Goal: Task Accomplishment & Management: Manage account settings

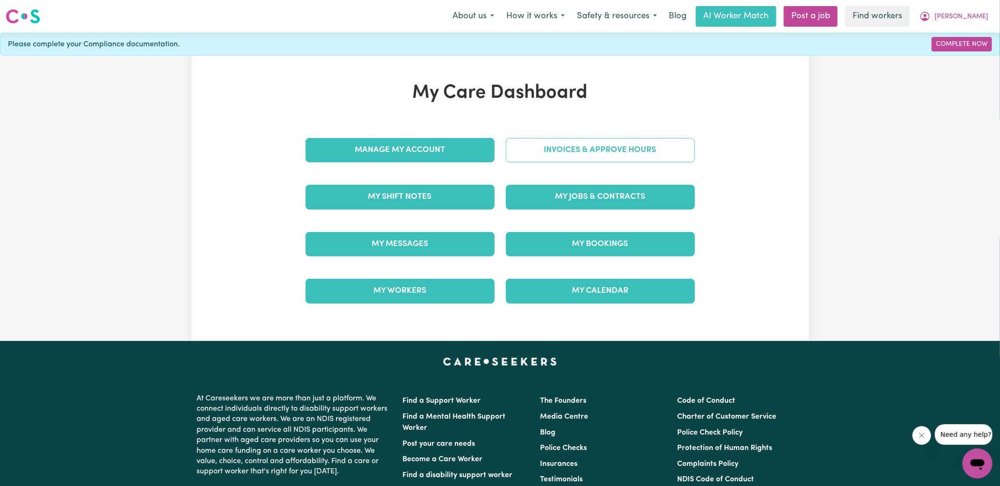
click at [583, 140] on link "Invoices & Approve Hours" at bounding box center [600, 150] width 189 height 24
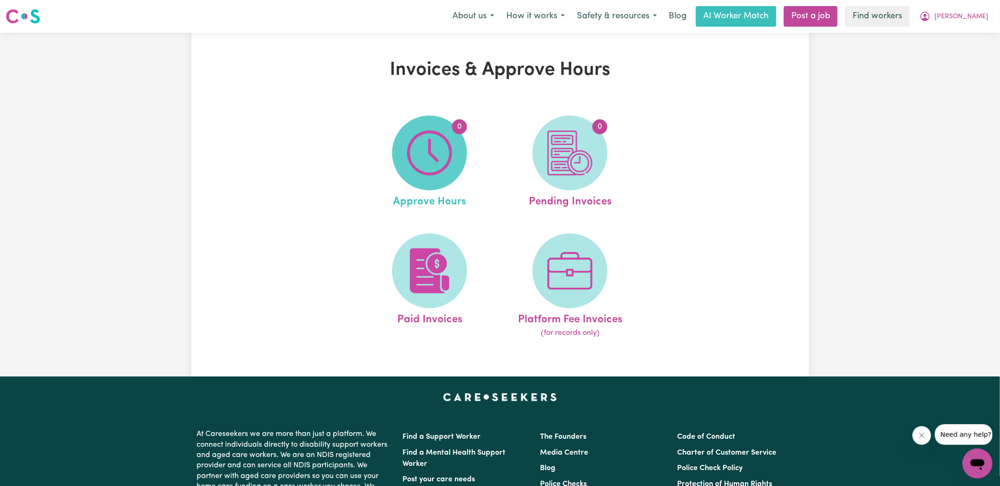
click at [460, 143] on span "0" at bounding box center [429, 153] width 75 height 75
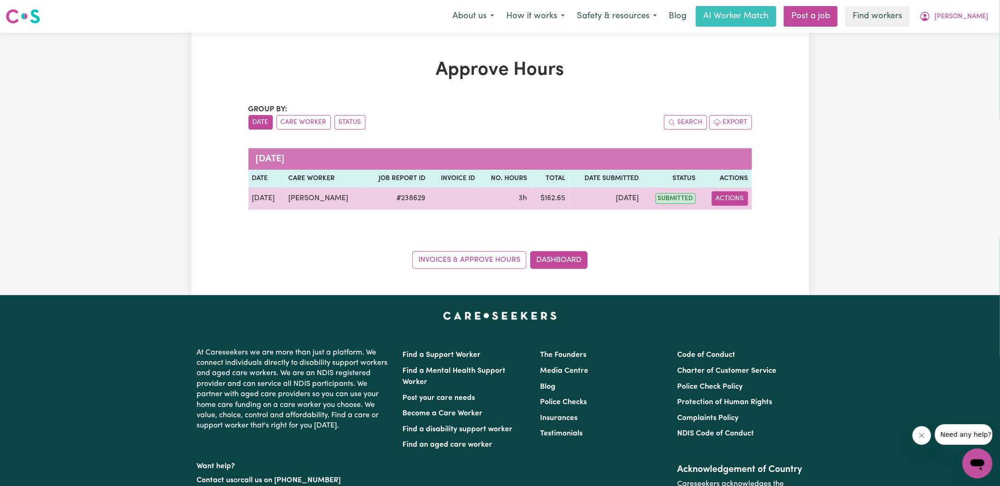
click at [732, 197] on button "Actions" at bounding box center [730, 198] width 37 height 15
click at [736, 230] on div "View Job Report" at bounding box center [752, 219] width 81 height 27
click at [763, 220] on link "View Job Report" at bounding box center [752, 220] width 80 height 19
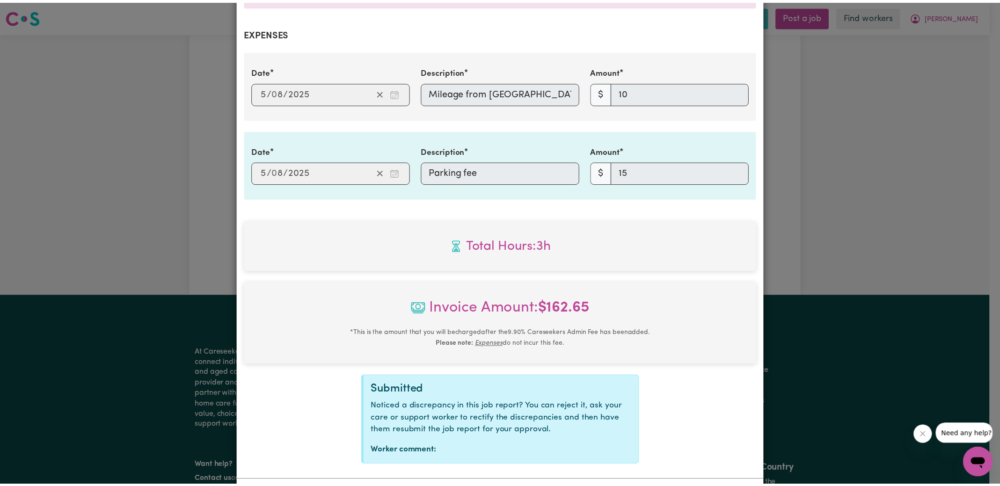
scroll to position [371, 0]
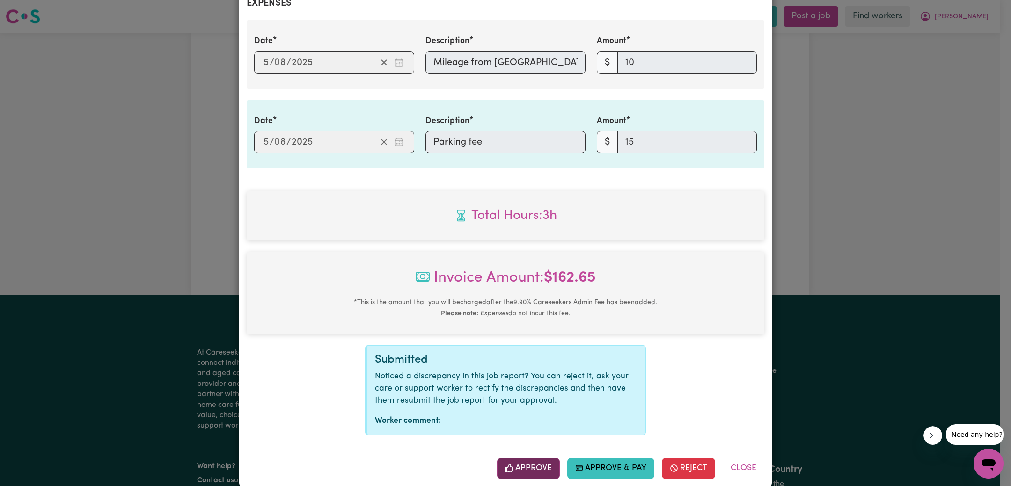
click at [544, 458] on button "Approve" at bounding box center [528, 468] width 63 height 21
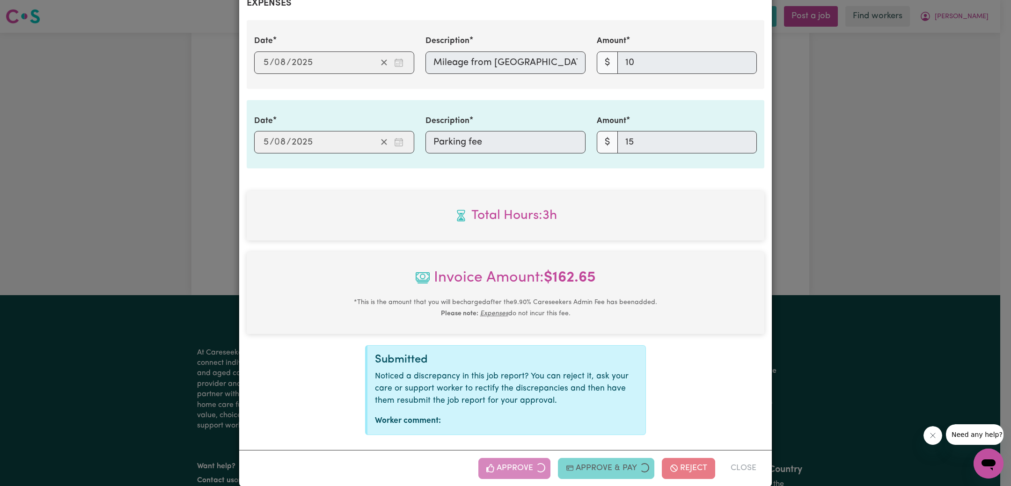
click at [913, 218] on div "Job Report # 238629 - [PERSON_NAME] Summary Job report # 238629 Client name: [P…" at bounding box center [505, 243] width 1011 height 486
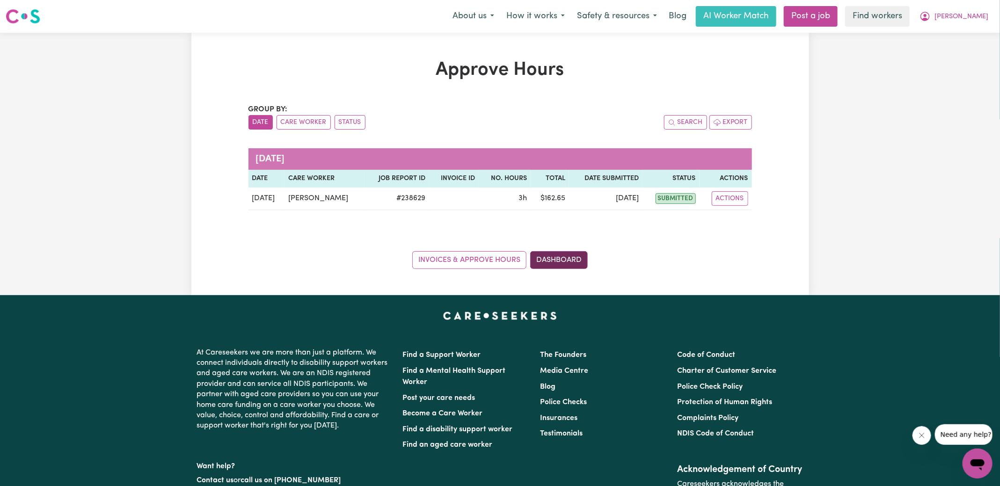
click at [564, 259] on link "Dashboard" at bounding box center [559, 260] width 58 height 18
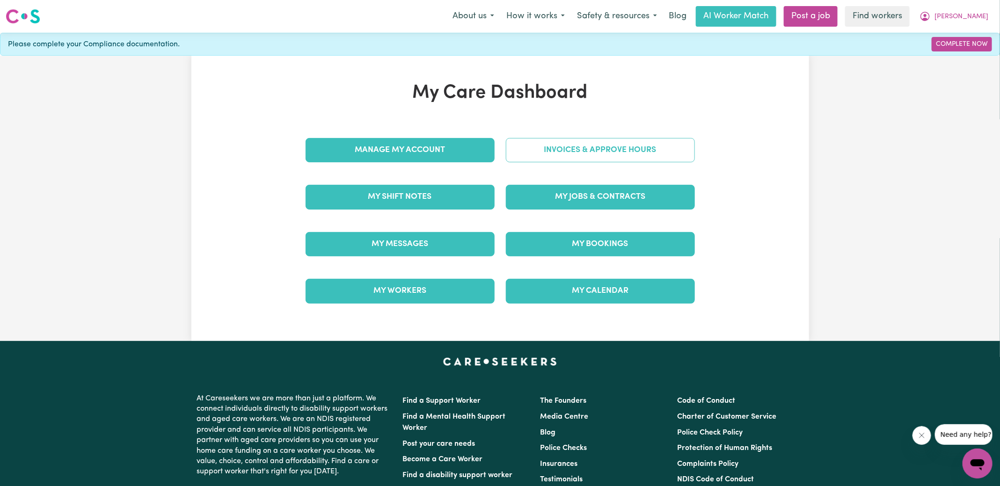
click at [561, 151] on link "Invoices & Approve Hours" at bounding box center [600, 150] width 189 height 24
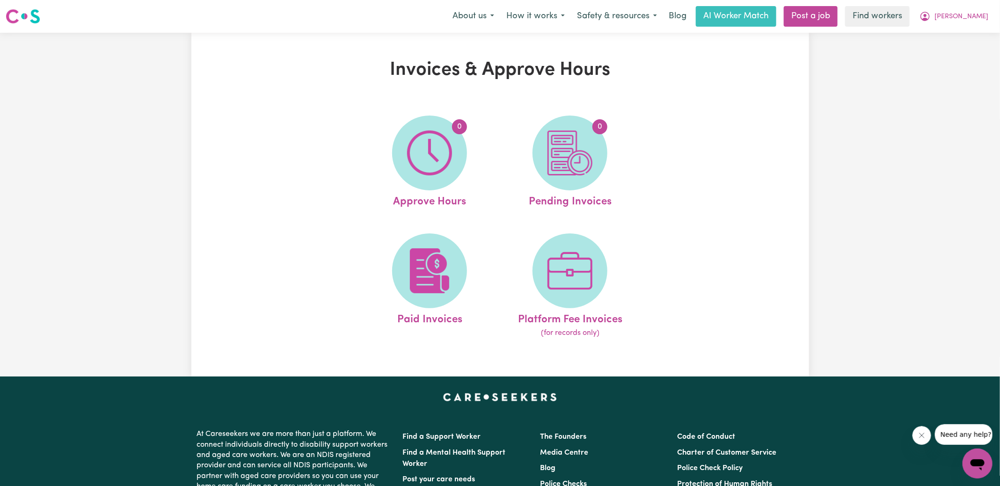
click at [561, 151] on img at bounding box center [570, 153] width 45 height 45
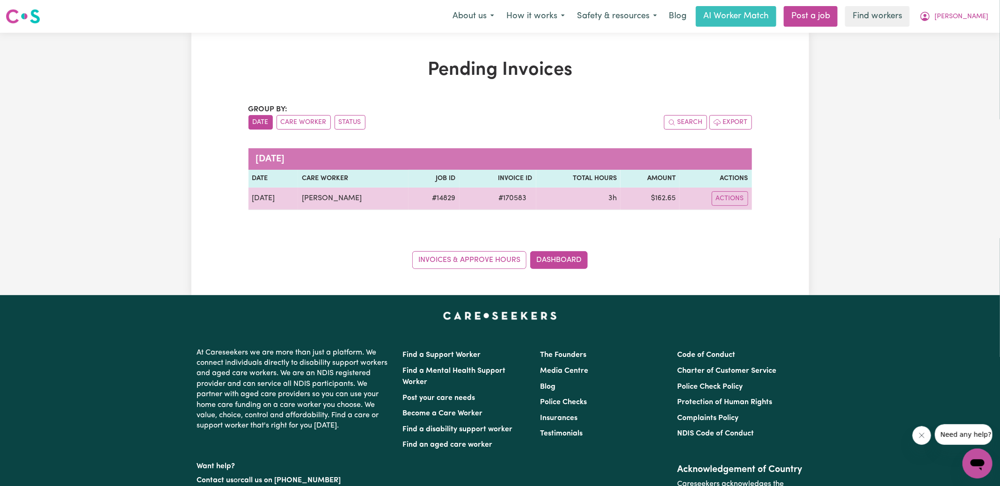
click at [517, 197] on span "# 170583" at bounding box center [512, 198] width 39 height 11
copy span "170583"
click at [665, 200] on td "$ 162.65" at bounding box center [650, 199] width 59 height 22
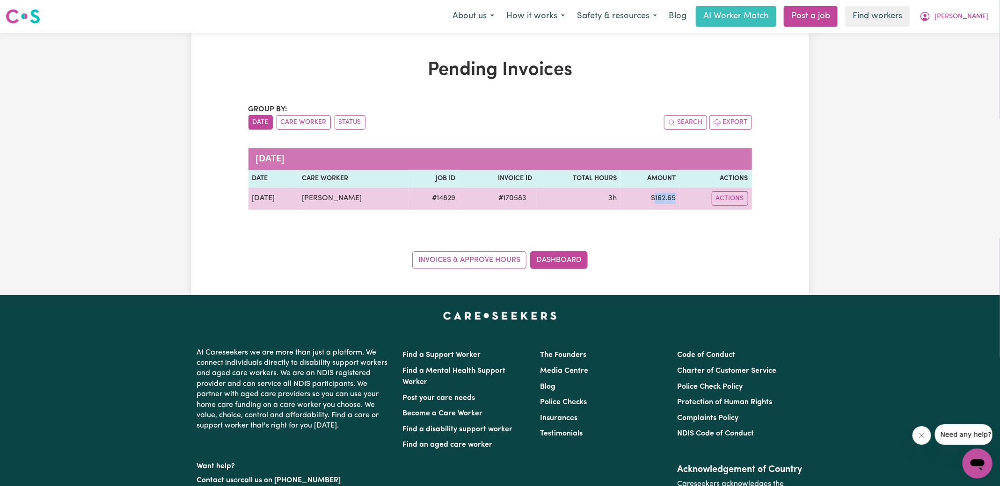
copy td "162.65"
